Goal: Share content

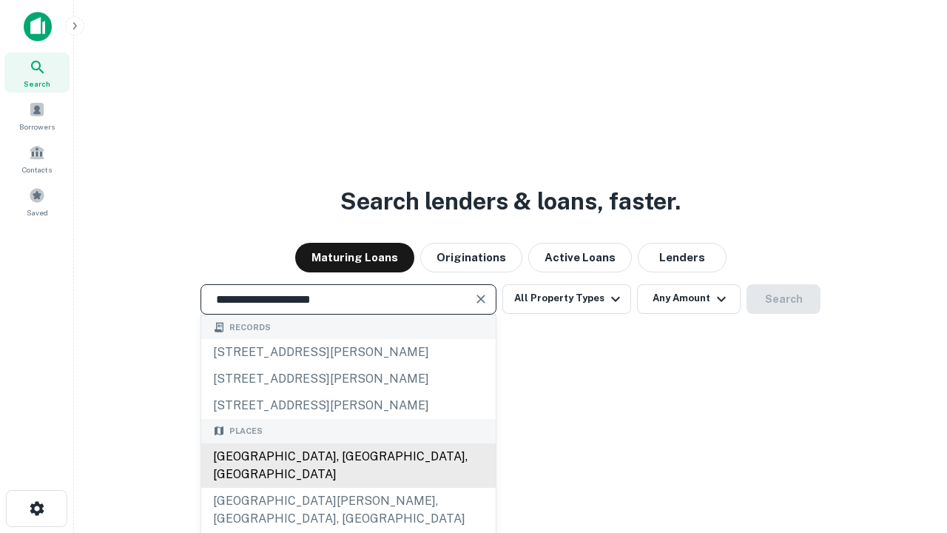
click at [348, 488] on div "Santa Monica, CA, USA" at bounding box center [348, 465] width 294 height 44
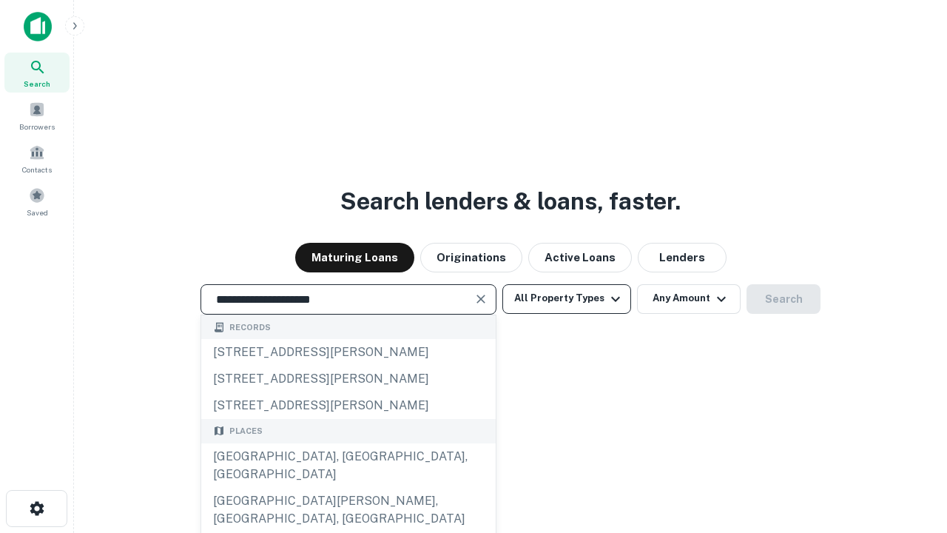
type input "**********"
click at [567, 298] on button "All Property Types" at bounding box center [566, 299] width 129 height 30
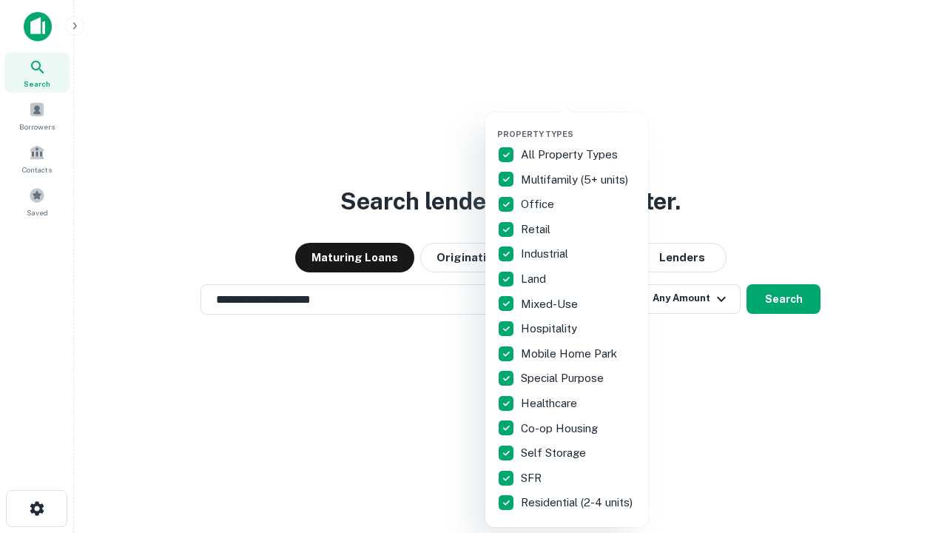
click at [579, 124] on button "button" at bounding box center [578, 124] width 163 height 1
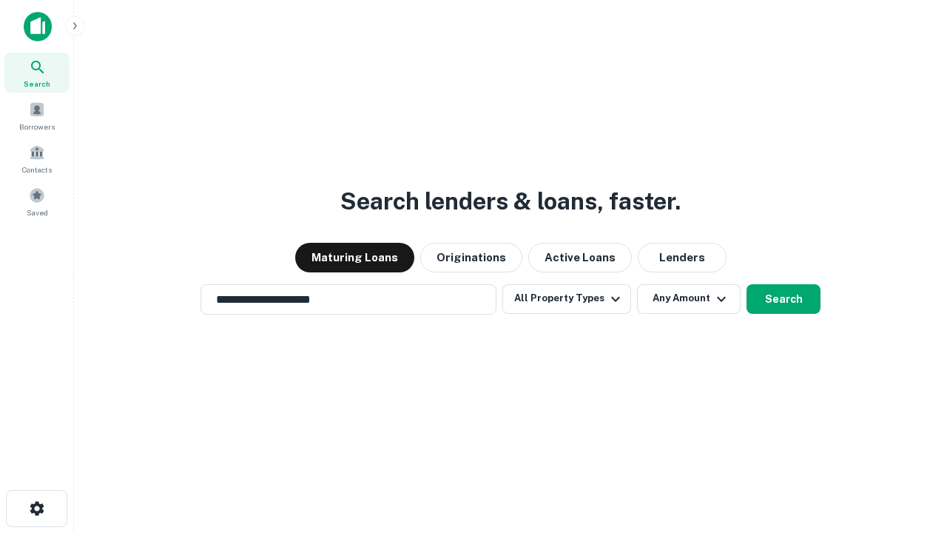
scroll to position [23, 0]
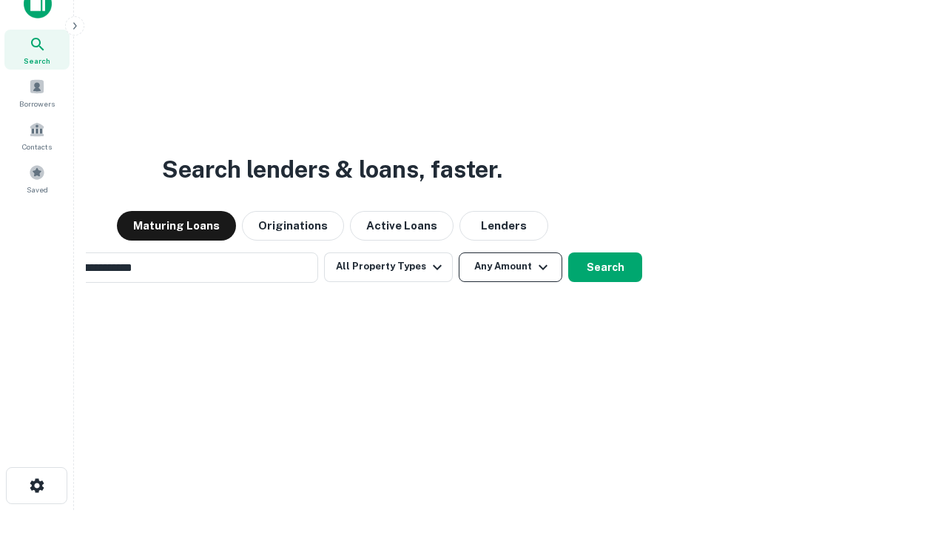
click at [459, 252] on button "Any Amount" at bounding box center [511, 267] width 104 height 30
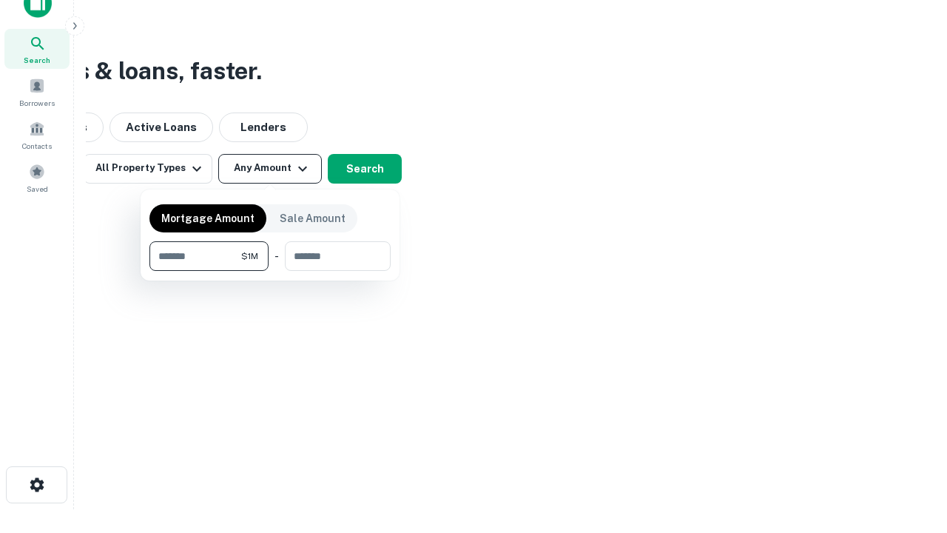
type input "*******"
click at [270, 271] on button "button" at bounding box center [269, 271] width 241 height 1
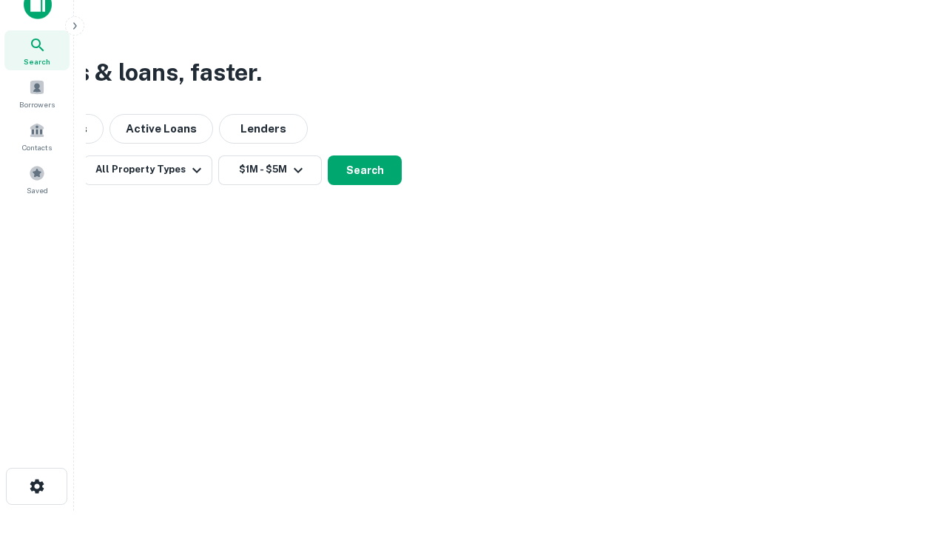
scroll to position [9, 273]
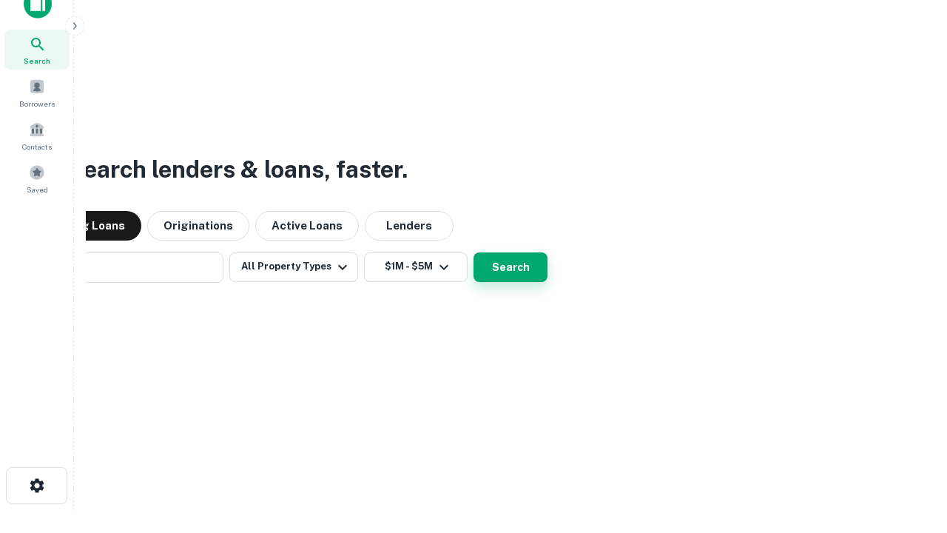
click at [474, 252] on button "Search" at bounding box center [511, 267] width 74 height 30
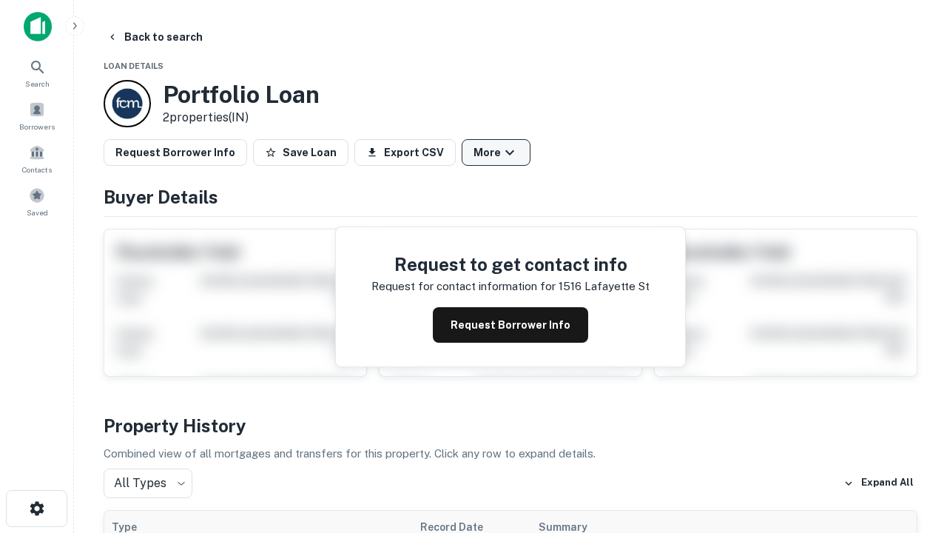
click at [496, 152] on button "More" at bounding box center [496, 152] width 69 height 27
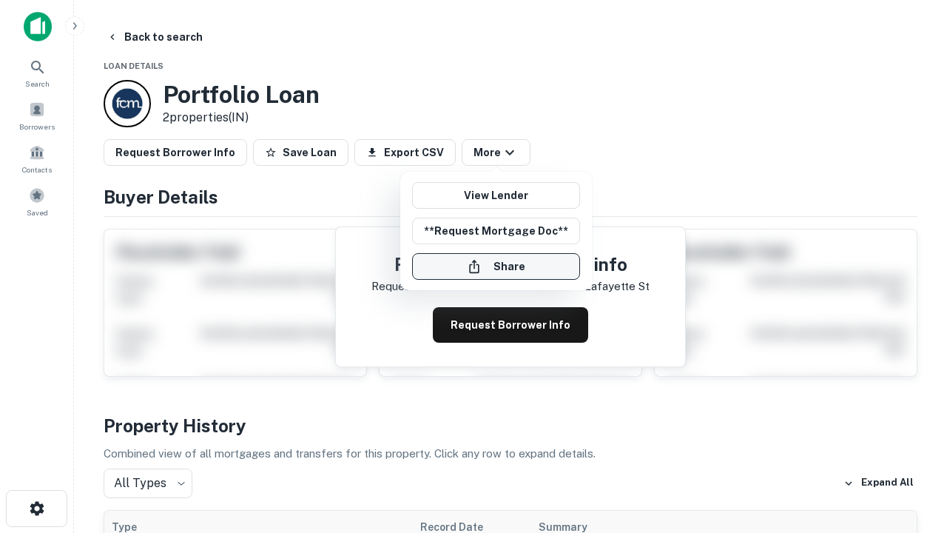
click at [496, 266] on button "Share" at bounding box center [496, 266] width 168 height 27
